Goal: Task Accomplishment & Management: Manage account settings

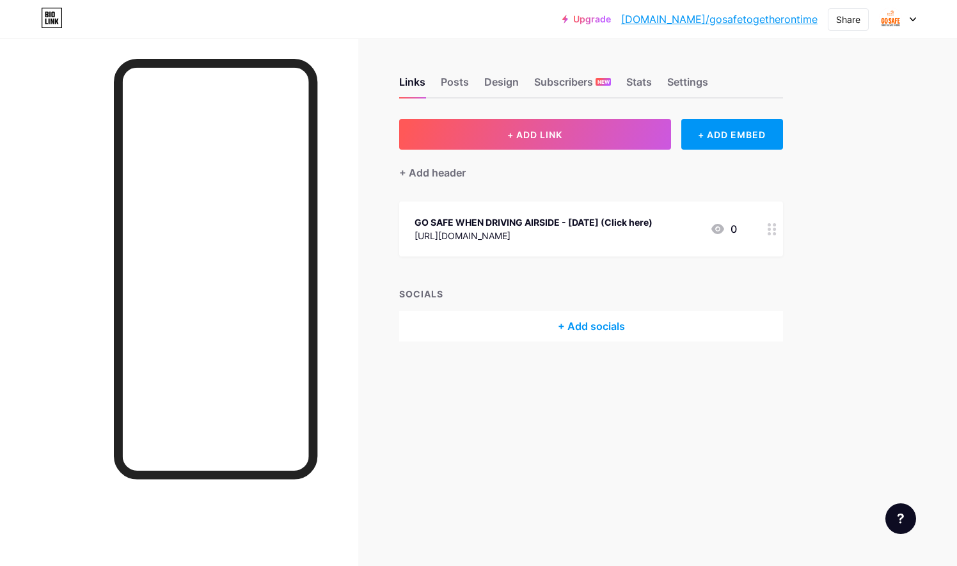
click at [577, 225] on div "GO SAFE WHEN DRIVING AIRSIDE - [DATE] (Click here)" at bounding box center [534, 222] width 238 height 13
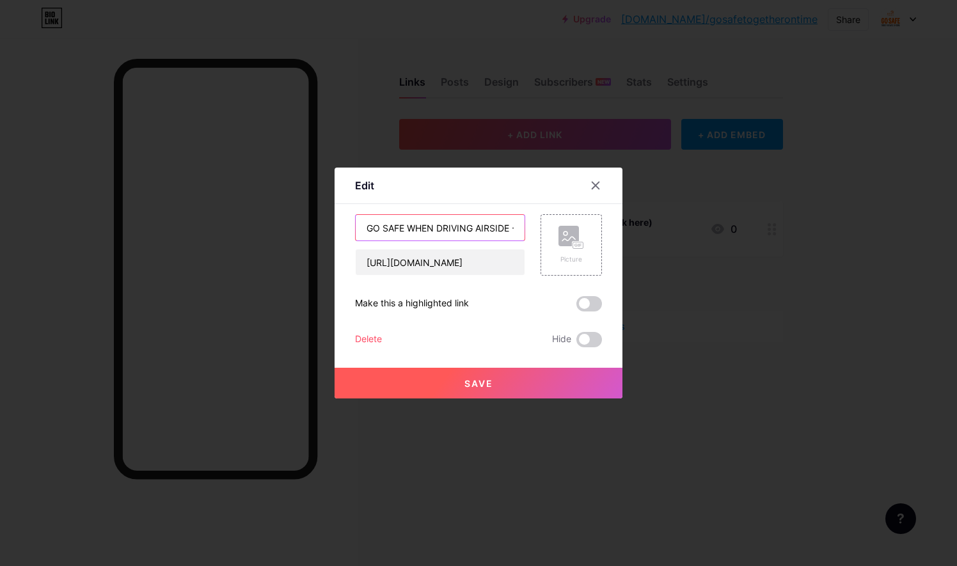
scroll to position [0, 1]
drag, startPoint x: 505, startPoint y: 232, endPoint x: 432, endPoint y: 235, distance: 73.0
click at [432, 235] on input "GO SAFE WHEN DRIVING AIRSIDE - [DATE] (Click here)" at bounding box center [440, 228] width 169 height 26
type input "GO SAFE WHEN WORKING AROUND RUNNING ENGINES - [DATE] (Click here)"
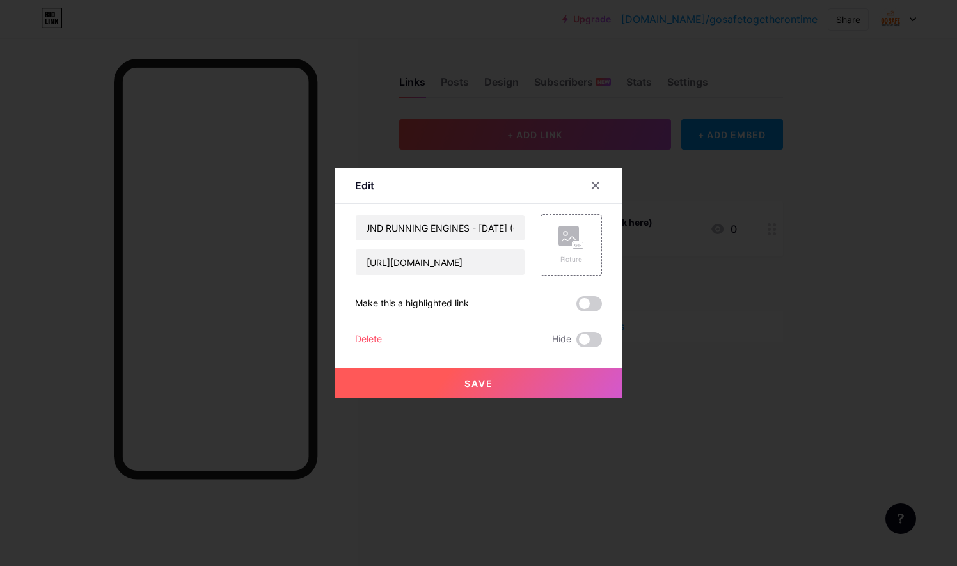
click at [481, 383] on span "Save" at bounding box center [478, 383] width 29 height 11
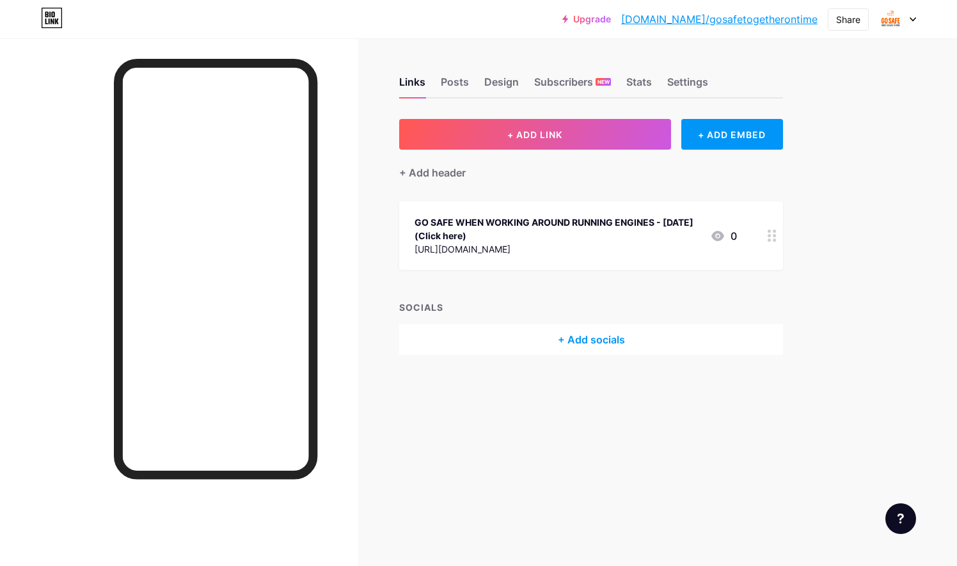
click at [512, 251] on div "[URL][DOMAIN_NAME]" at bounding box center [557, 248] width 285 height 13
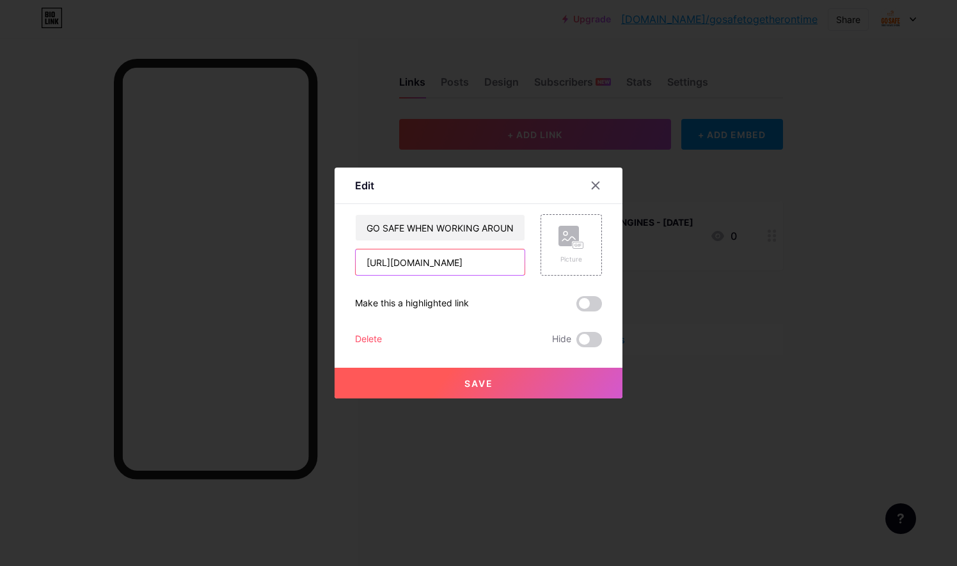
scroll to position [0, 522]
drag, startPoint x: 356, startPoint y: 261, endPoint x: 619, endPoint y: 276, distance: 264.0
click at [619, 276] on div "Edit Content YouTube Play YouTube video without leaving your page. ADD Vimeo Pl…" at bounding box center [478, 283] width 957 height 566
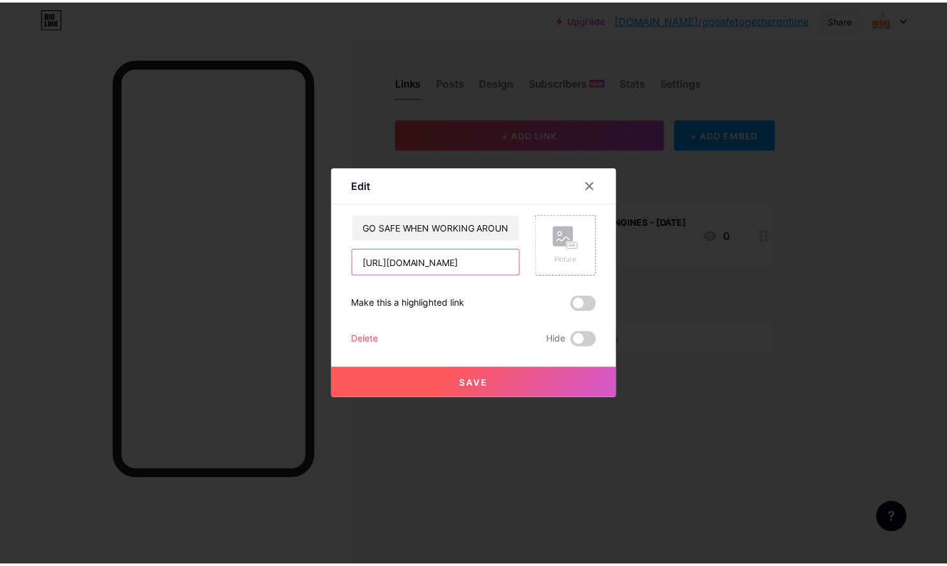
scroll to position [0, 0]
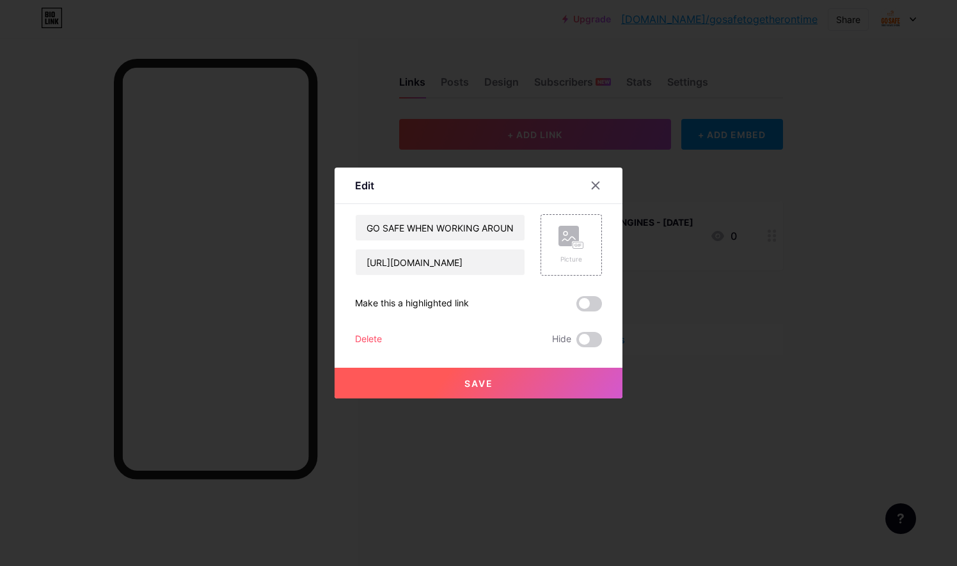
click at [466, 378] on span "Save" at bounding box center [478, 383] width 29 height 11
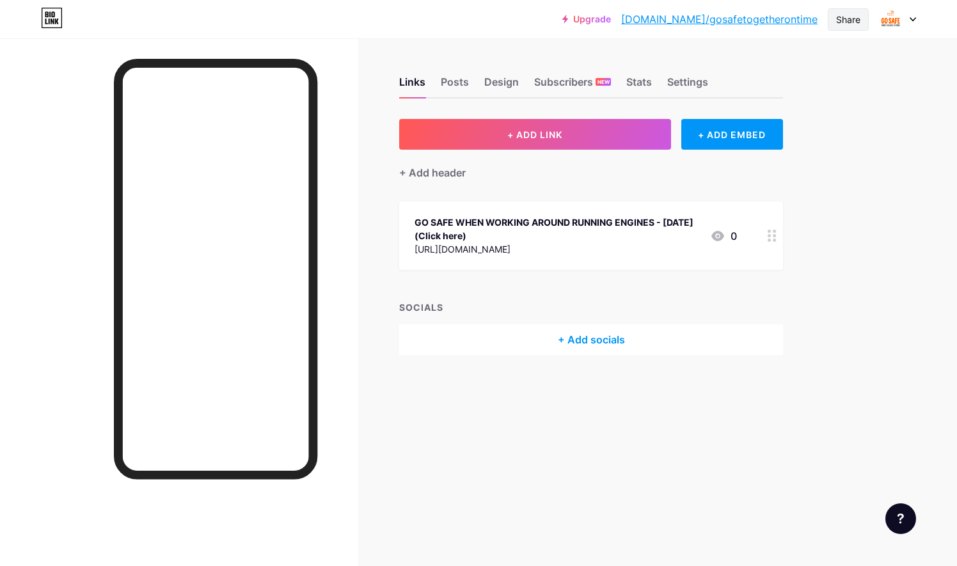
click at [857, 15] on div "Share" at bounding box center [848, 19] width 24 height 13
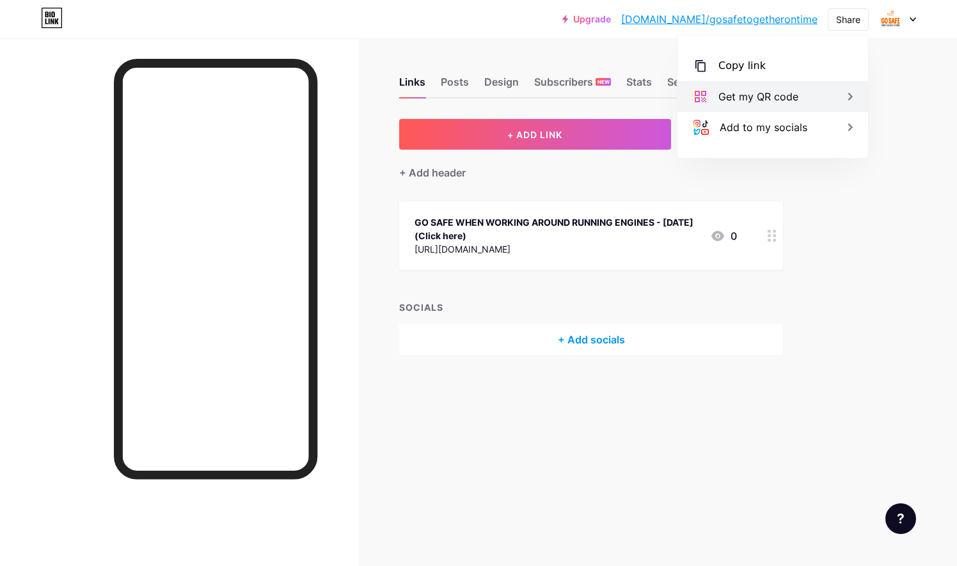
click at [796, 101] on div "Get my QR code" at bounding box center [758, 96] width 80 height 15
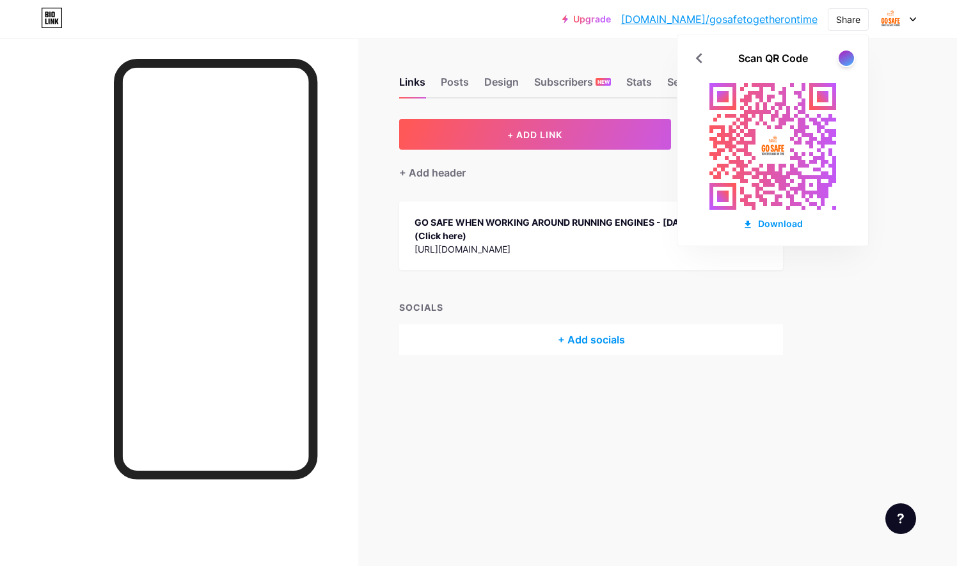
click at [933, 194] on div "Upgrade [DOMAIN_NAME]/gosafe... [DOMAIN_NAME]/gosafetogetherontime Share Scan Q…" at bounding box center [478, 283] width 957 height 566
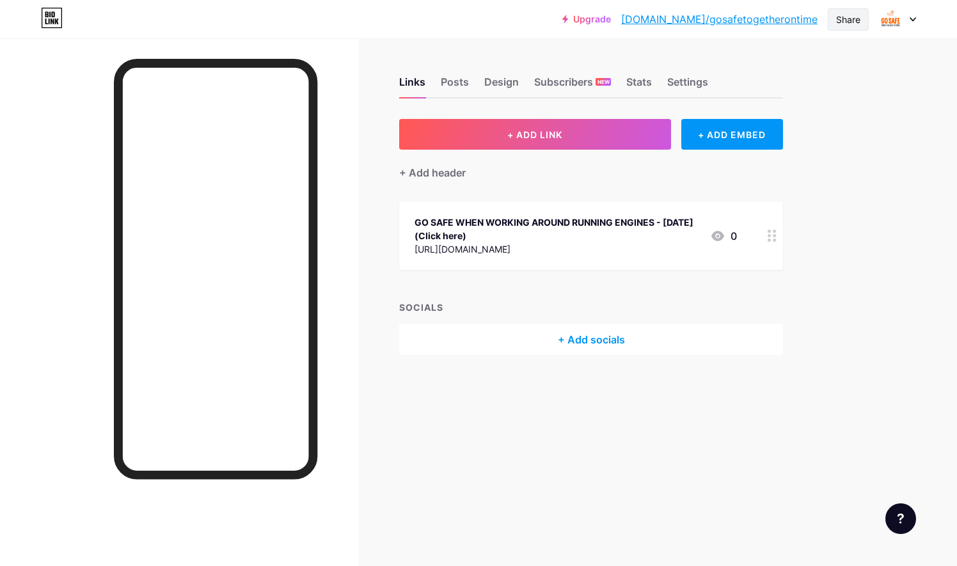
click at [860, 17] on div "Share" at bounding box center [848, 19] width 24 height 13
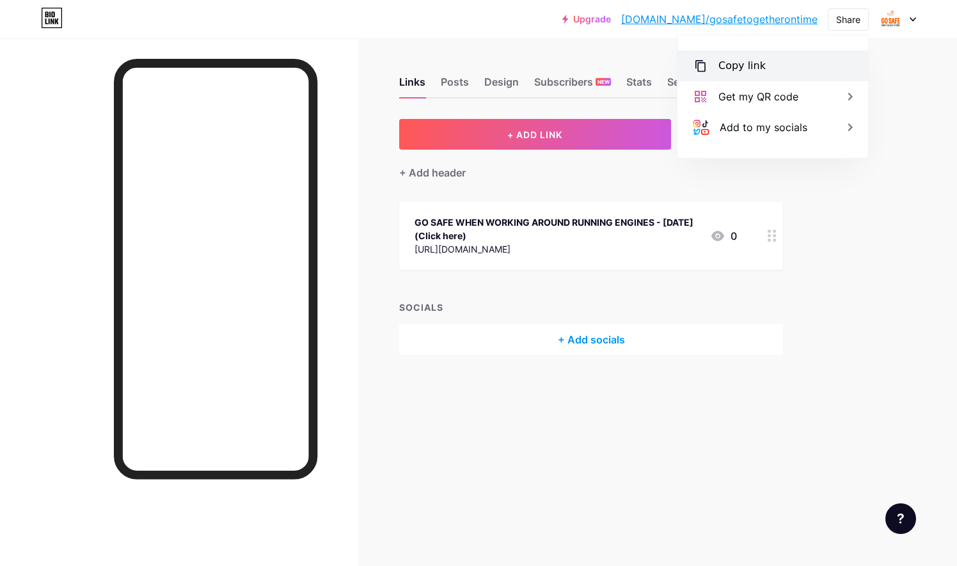
click at [773, 59] on div "Copy link" at bounding box center [772, 66] width 191 height 31
click at [648, 229] on div "GO SAFE WHEN WORKING AROUND RUNNING ENGINES - [DATE] (Click here)" at bounding box center [557, 229] width 285 height 27
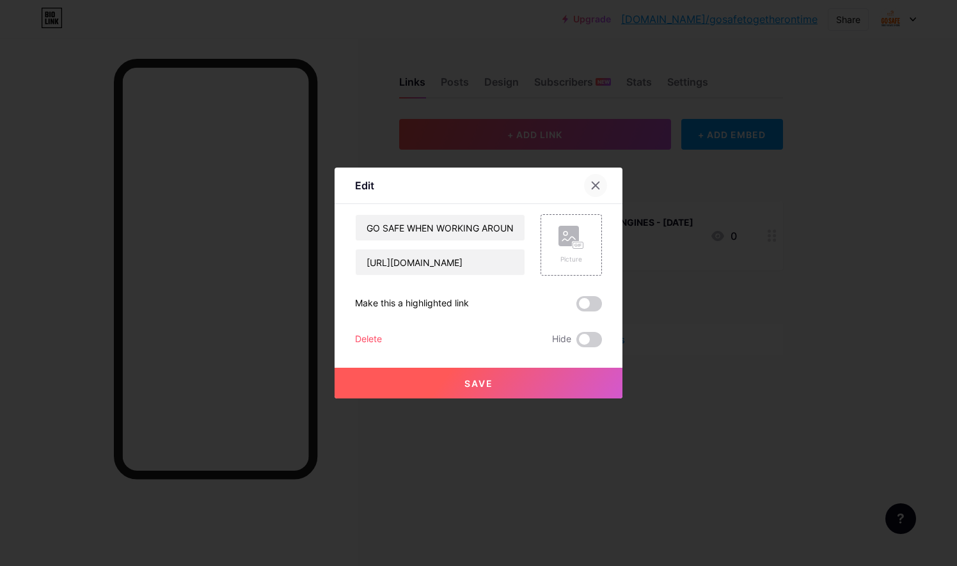
click at [596, 183] on div at bounding box center [595, 185] width 23 height 23
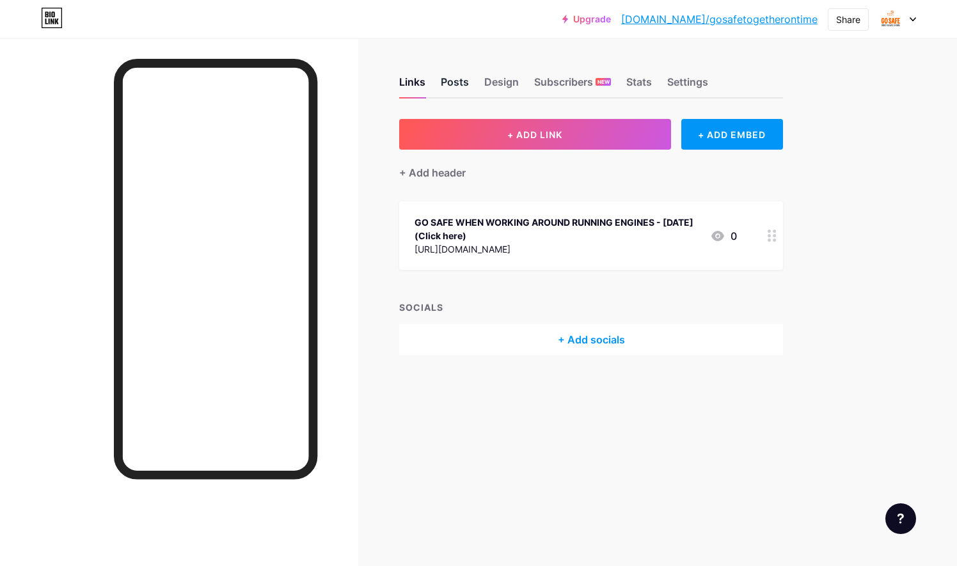
click at [446, 88] on div "Posts" at bounding box center [455, 85] width 28 height 23
click at [507, 86] on div "Design" at bounding box center [501, 85] width 35 height 23
click at [458, 84] on div "Posts" at bounding box center [455, 85] width 28 height 23
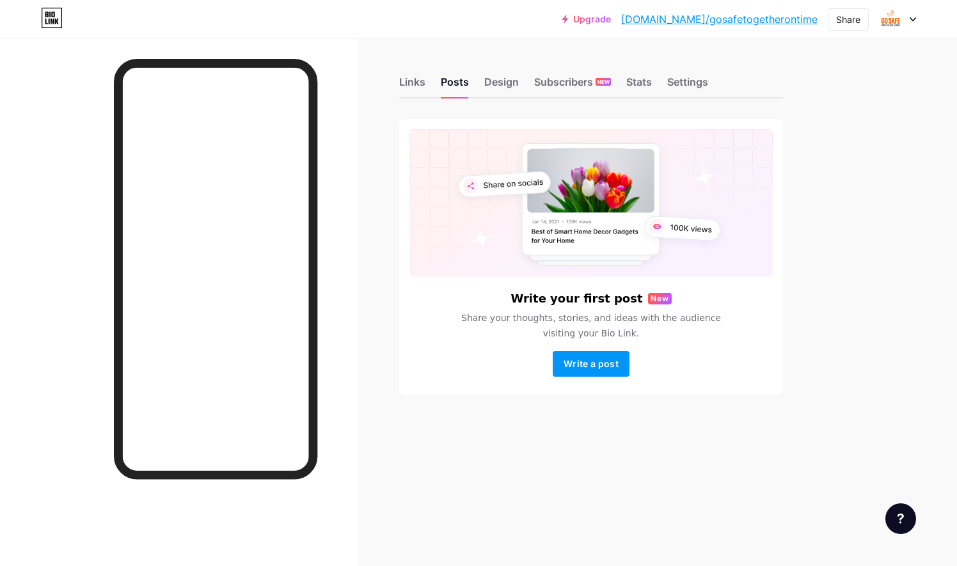
click at [917, 20] on div "Upgrade [DOMAIN_NAME]/gosafe... [DOMAIN_NAME]/gosafetogetherontime Share Switch…" at bounding box center [478, 19] width 957 height 23
click at [912, 20] on icon at bounding box center [913, 19] width 6 height 4
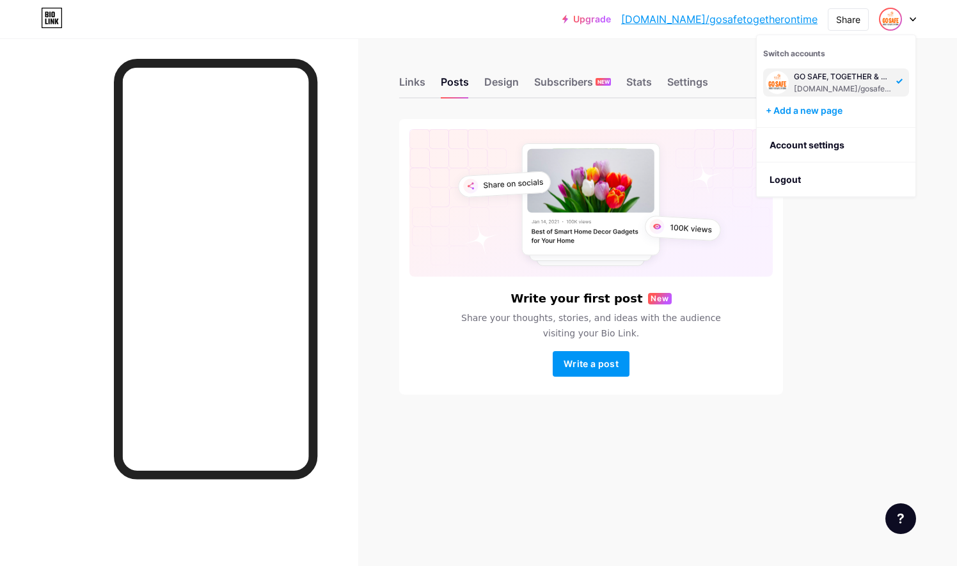
click at [815, 266] on div "Links Posts Design Subscribers NEW Stats Settings Write your first post New Sha…" at bounding box center [418, 248] width 837 height 420
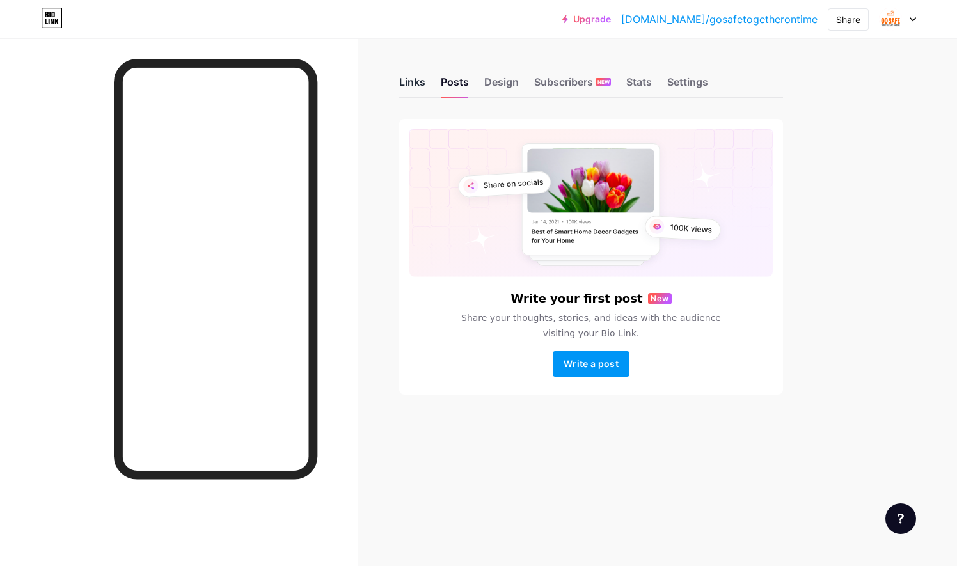
click at [411, 83] on div "Links" at bounding box center [412, 85] width 26 height 23
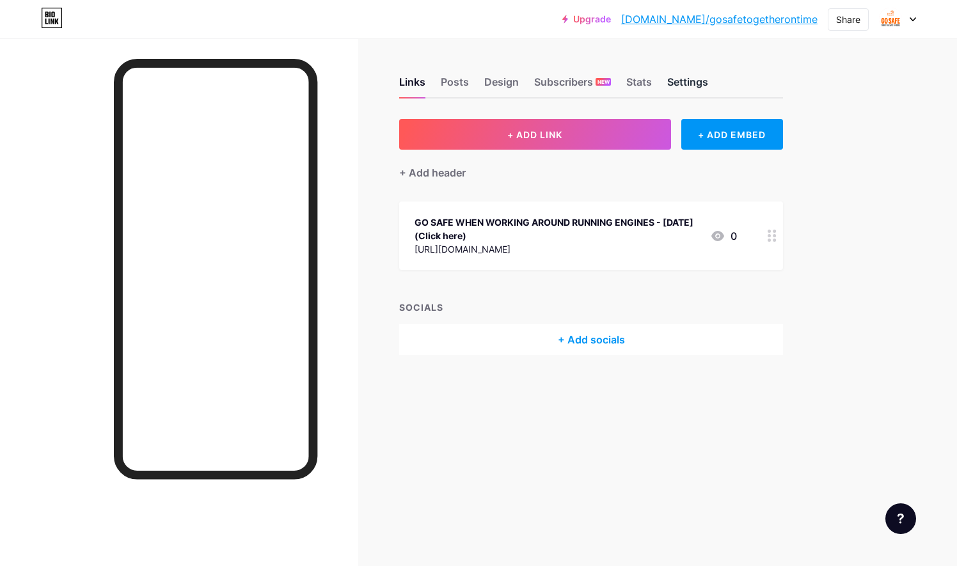
click at [689, 84] on div "Settings" at bounding box center [687, 85] width 41 height 23
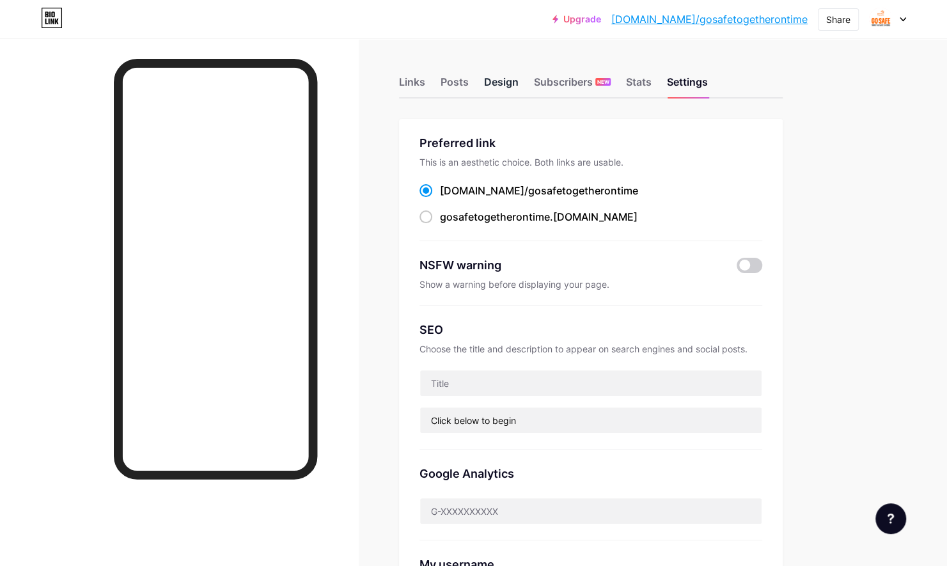
click at [514, 86] on div "Design" at bounding box center [501, 85] width 35 height 23
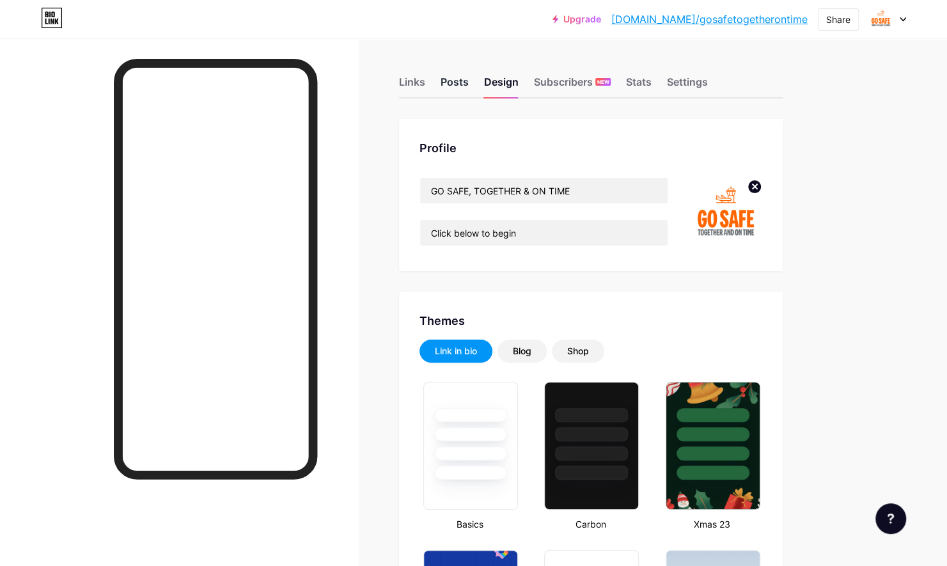
click at [450, 87] on div "Posts" at bounding box center [455, 85] width 28 height 23
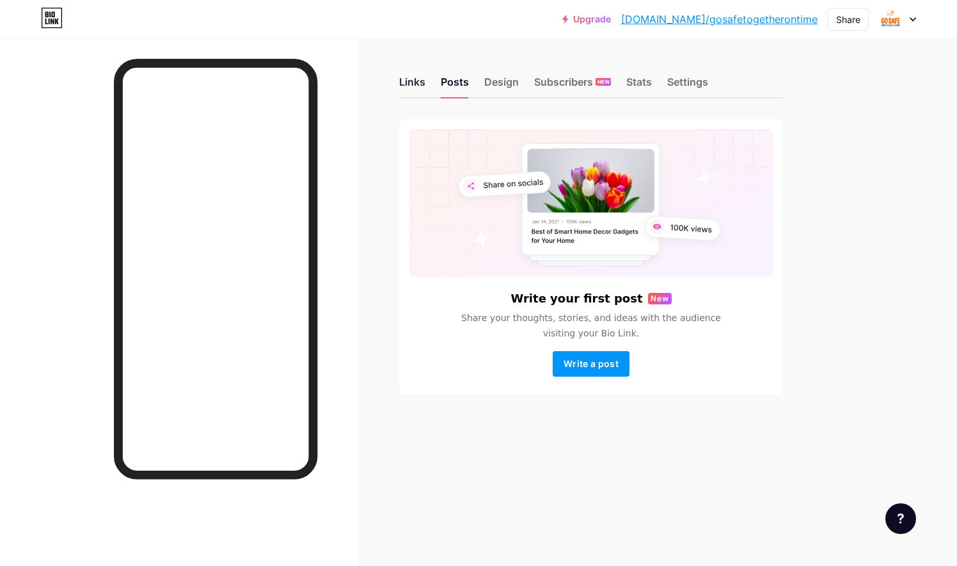
click at [419, 83] on div "Links" at bounding box center [412, 85] width 26 height 23
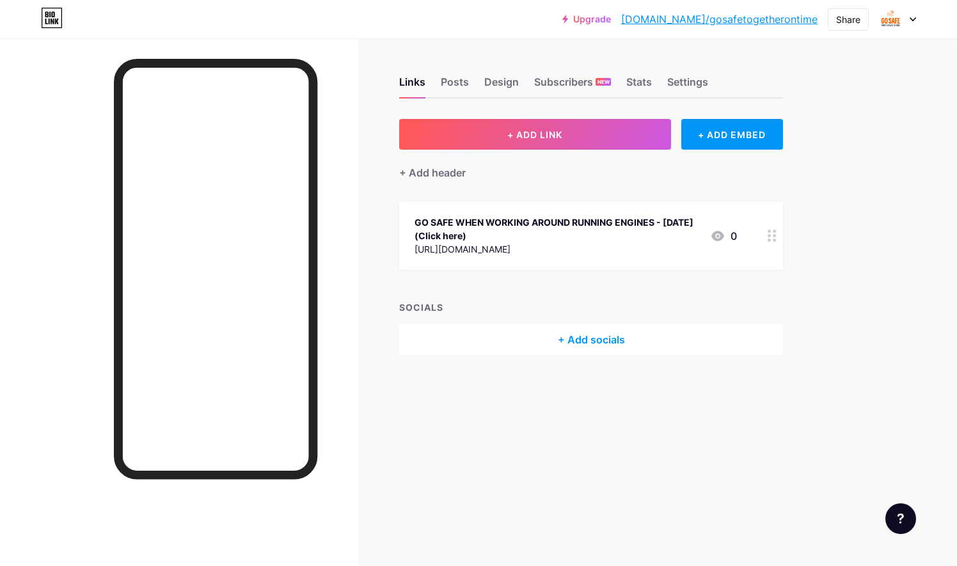
click at [633, 234] on div "GO SAFE WHEN WORKING AROUND RUNNING ENGINES - [DATE] (Click here)" at bounding box center [557, 229] width 285 height 27
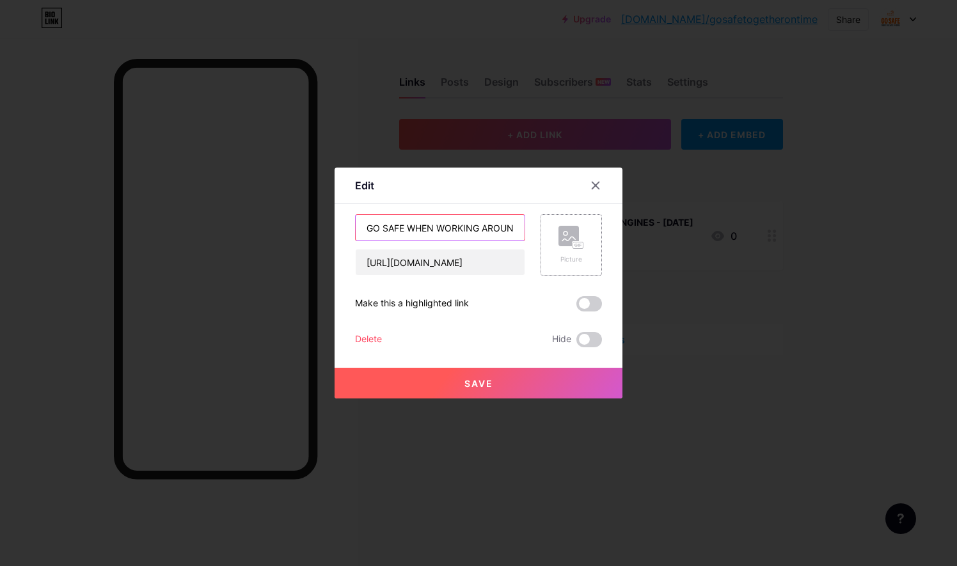
scroll to position [0, 184]
drag, startPoint x: 499, startPoint y: 224, endPoint x: 585, endPoint y: 224, distance: 85.7
click at [585, 224] on div "GO SAFE WHEN WORKING AROUND RUNNING ENGINES - [DATE] (Click here) [URL][DOMAIN_…" at bounding box center [478, 244] width 247 height 61
click at [503, 229] on input "GO SAFE WHEN WORKING AROUND RUNNING ENGINES - [DATE] (Click here)" at bounding box center [440, 228] width 169 height 26
paste input "Clique ici"
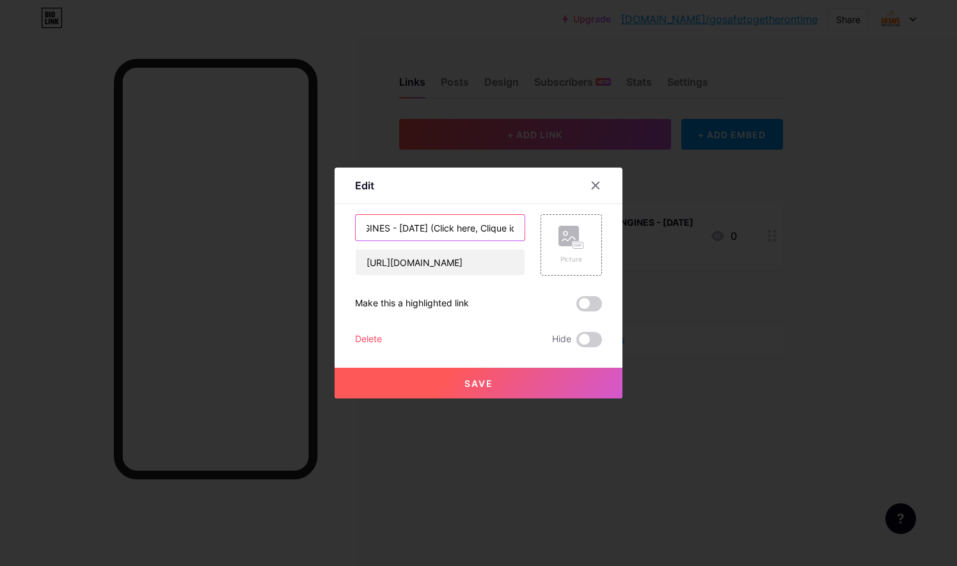
scroll to position [0, 228]
drag, startPoint x: 502, startPoint y: 227, endPoint x: 620, endPoint y: 228, distance: 118.3
click at [620, 228] on div "Edit Content YouTube Play YouTube video without leaving your page. ADD Vimeo Pl…" at bounding box center [478, 283] width 957 height 566
click at [505, 228] on input "GO SAFE WHEN WORKING AROUND RUNNING ENGINES - [DATE] (Click here, Clique ici)" at bounding box center [440, 228] width 169 height 26
paste input "Clicca qui"
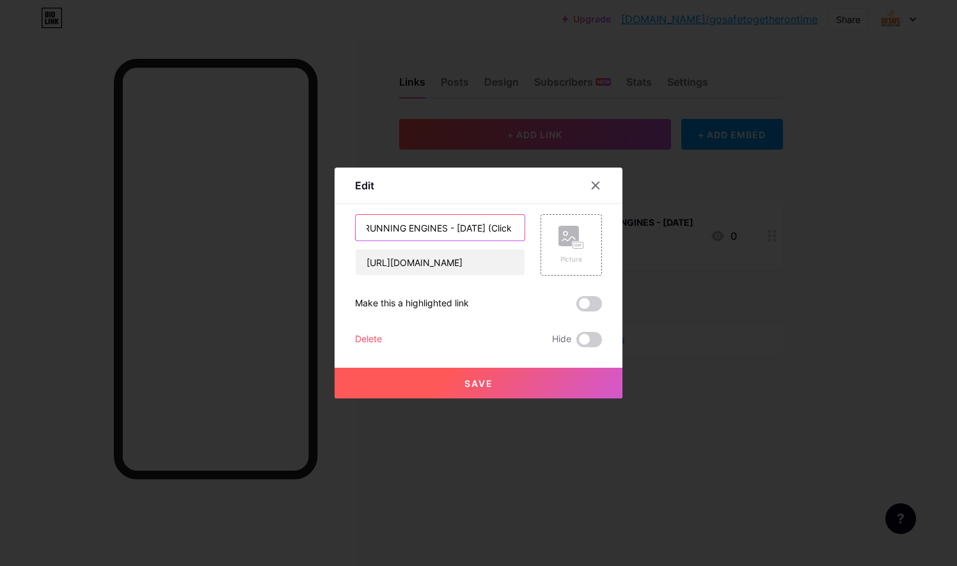
scroll to position [0, 274]
drag, startPoint x: 502, startPoint y: 219, endPoint x: 696, endPoint y: 220, distance: 193.8
click at [696, 220] on div "Edit Content YouTube Play YouTube video without leaving your page. ADD Vimeo Pl…" at bounding box center [478, 283] width 957 height 566
click at [505, 228] on input "GO SAFE WHEN WORKING AROUND RUNNING ENGINES - [DATE] (Click here, Clique ici, C…" at bounding box center [440, 228] width 169 height 26
paste input "Haz clic aquí"
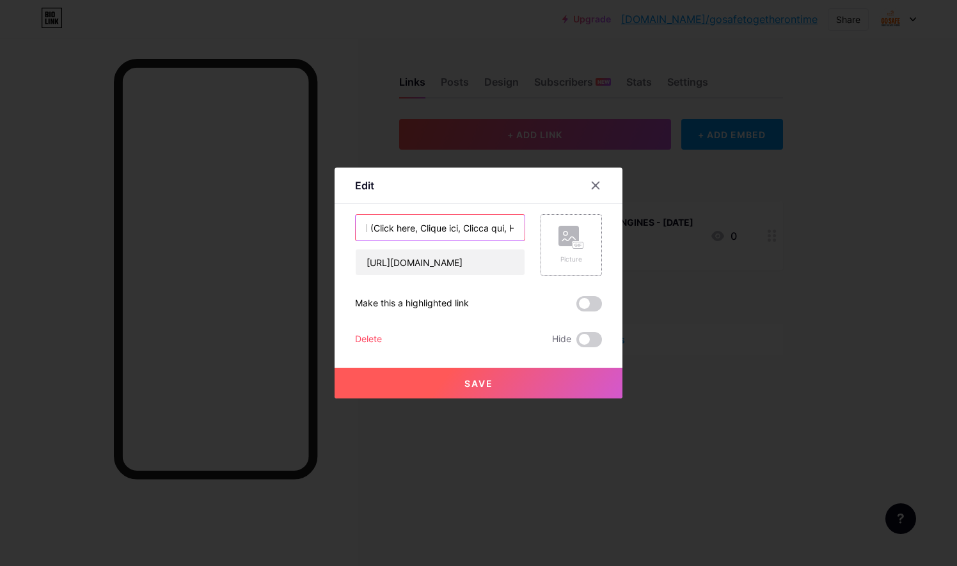
scroll to position [0, 330]
type input "GO SAFE WHEN WORKING AROUND RUNNING ENGINES - [DATE] (Click here, Clique ici, C…"
click at [493, 379] on button "Save" at bounding box center [479, 383] width 288 height 31
